Goal: Task Accomplishment & Management: Manage account settings

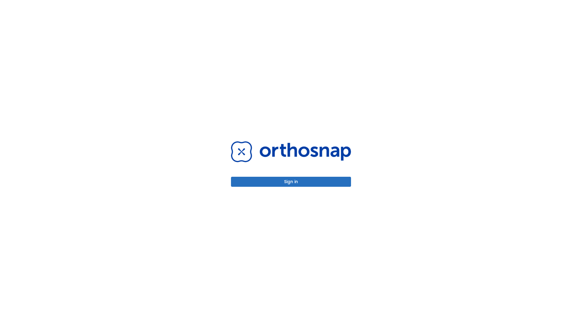
click at [291, 181] on button "Sign in" at bounding box center [291, 182] width 120 height 10
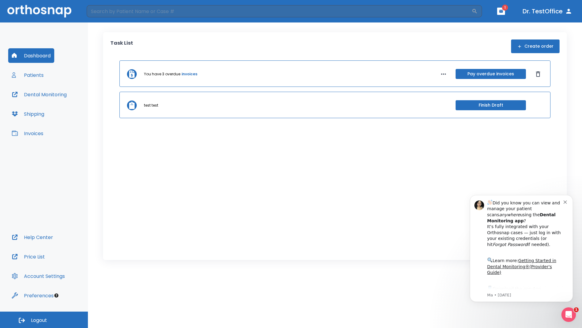
click at [44, 319] on span "Logout" at bounding box center [39, 320] width 16 height 7
